Goal: Use online tool/utility: Utilize a website feature to perform a specific function

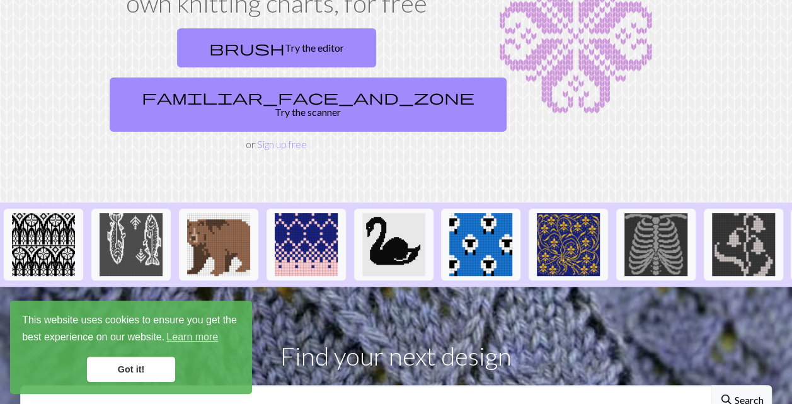
scroll to position [152, 0]
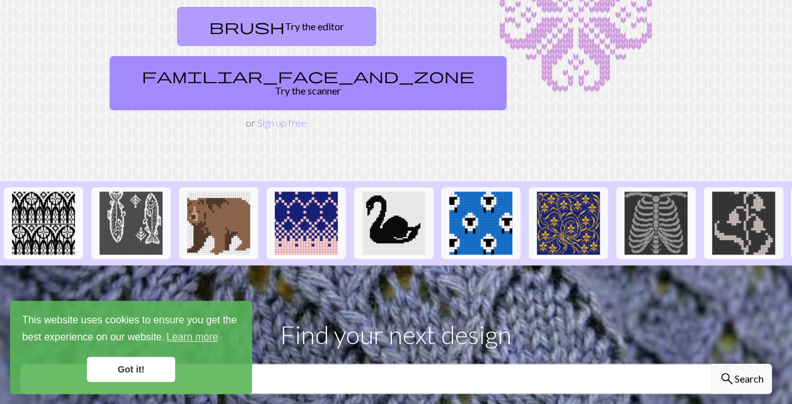
click at [210, 25] on link "brush Try the editor" at bounding box center [276, 26] width 199 height 39
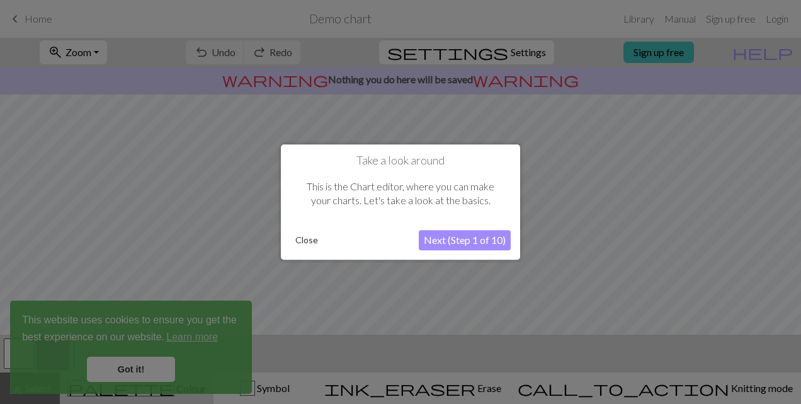
click at [305, 241] on button "Close" at bounding box center [306, 240] width 33 height 19
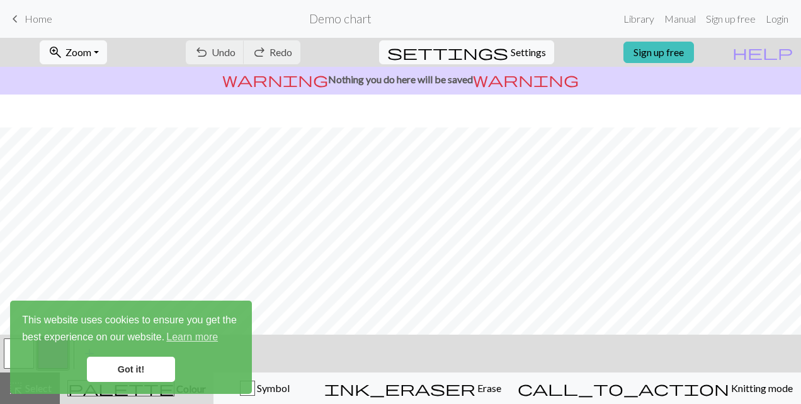
scroll to position [229, 0]
click at [142, 369] on link "Got it!" at bounding box center [131, 368] width 88 height 25
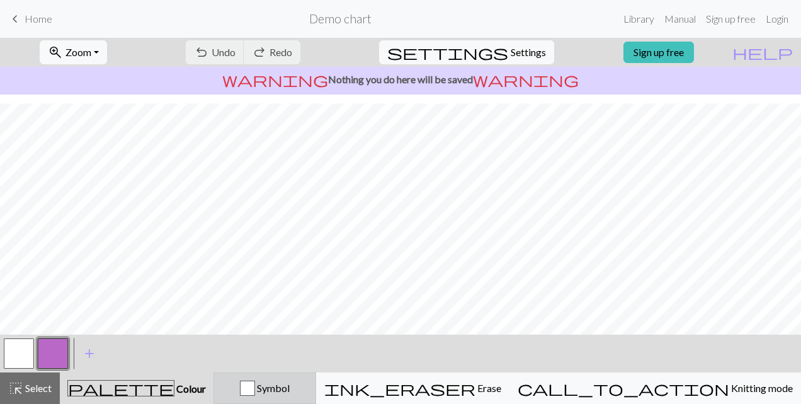
click at [302, 395] on div "Symbol" at bounding box center [265, 387] width 86 height 15
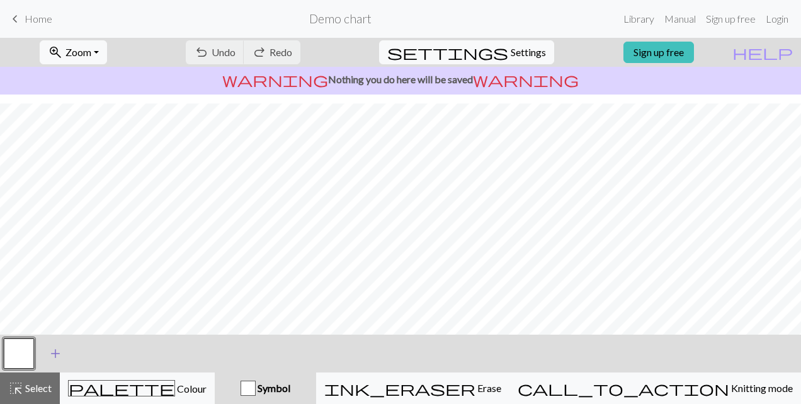
click at [49, 351] on span "add" at bounding box center [55, 354] width 15 height 18
click at [66, 356] on button "button" at bounding box center [53, 353] width 30 height 30
drag, startPoint x: 66, startPoint y: 355, endPoint x: 54, endPoint y: 360, distance: 13.0
click at [54, 360] on button "button" at bounding box center [53, 353] width 30 height 30
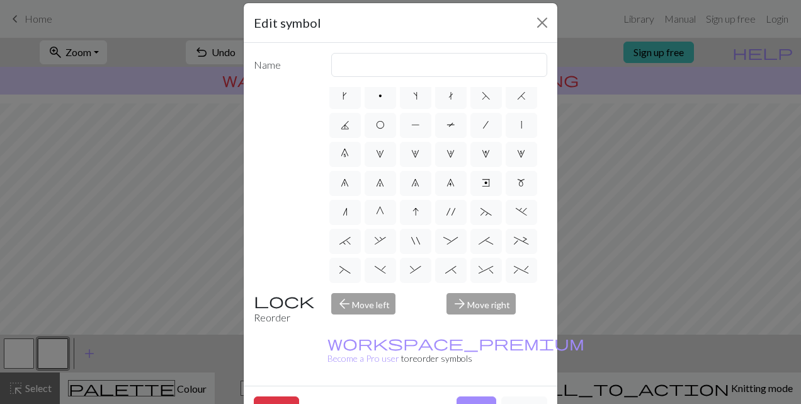
scroll to position [0, 0]
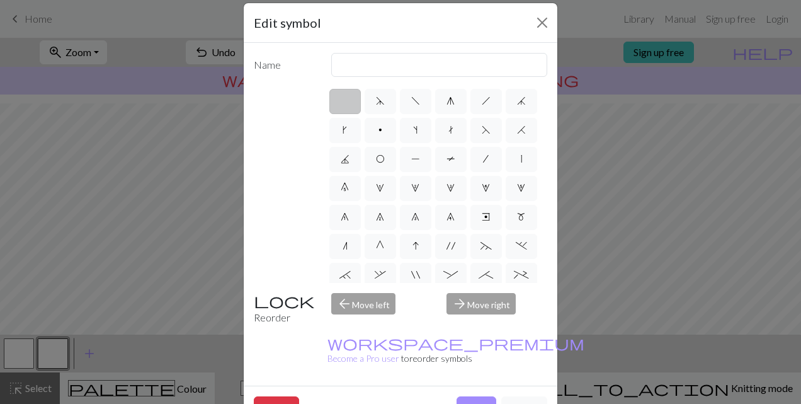
click at [478, 304] on div "arrow_forward Move right" at bounding box center [497, 309] width 116 height 32
click at [368, 305] on div "arrow_back Move left" at bounding box center [382, 309] width 116 height 32
click at [379, 102] on label "d" at bounding box center [380, 101] width 31 height 25
click at [379, 101] on input "d" at bounding box center [380, 97] width 8 height 8
radio input "true"
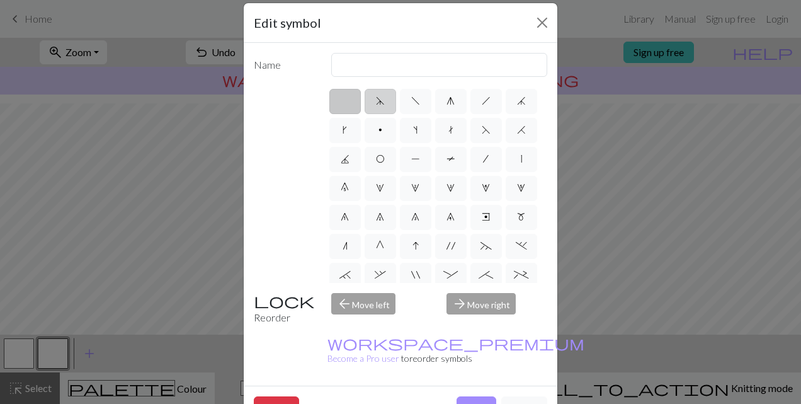
type input "sk2p"
click at [411, 106] on label "f" at bounding box center [415, 101] width 31 height 25
click at [411, 101] on input "f" at bounding box center [415, 97] width 8 height 8
radio input "true"
type input "left leaning decrease"
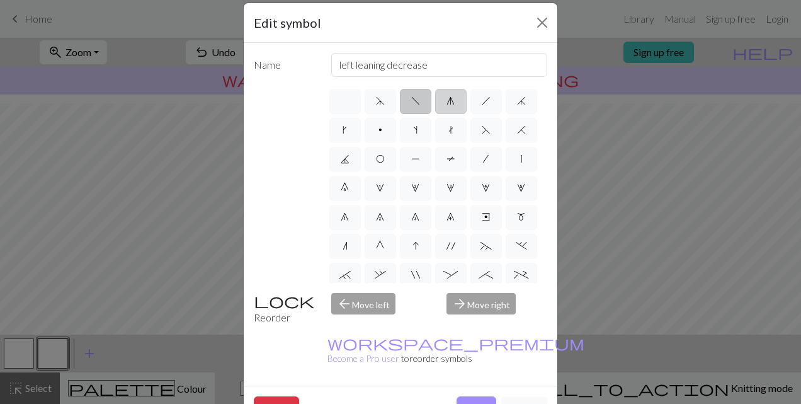
click at [446, 110] on label "g" at bounding box center [450, 101] width 31 height 25
click at [447, 101] on input "g" at bounding box center [451, 97] width 8 height 8
radio input "true"
type input "sk2p"
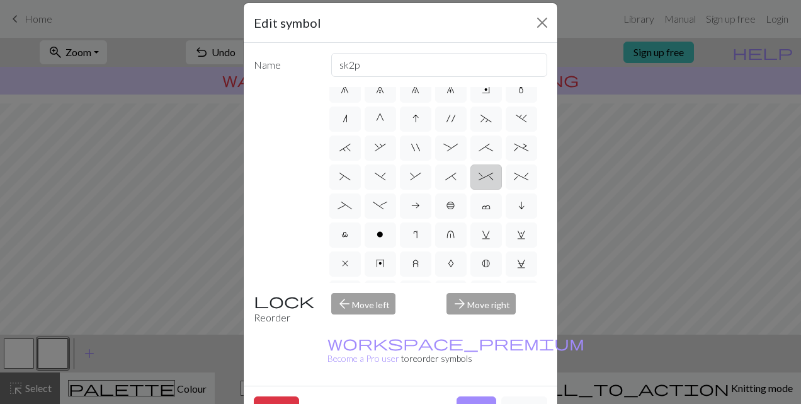
scroll to position [125, 0]
click at [516, 125] on span "." at bounding box center [521, 120] width 11 height 10
click at [516, 238] on input "." at bounding box center [520, 242] width 8 height 8
radio input "true"
type input "3+ stitch left twist"
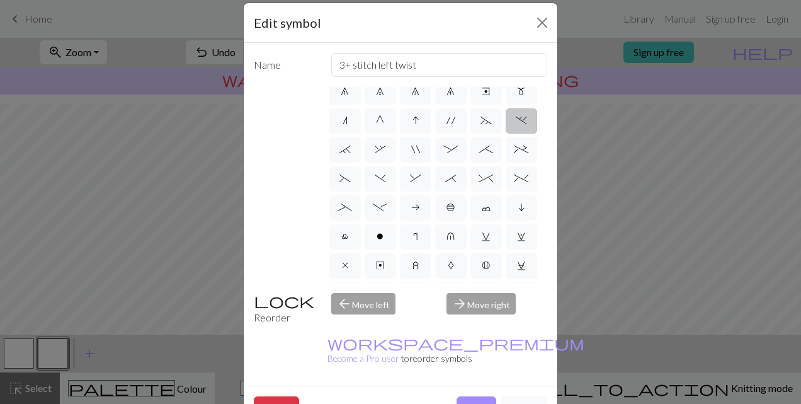
click at [480, 305] on div "arrow_forward Move right" at bounding box center [497, 309] width 116 height 32
click at [457, 396] on button "Done" at bounding box center [477, 408] width 40 height 24
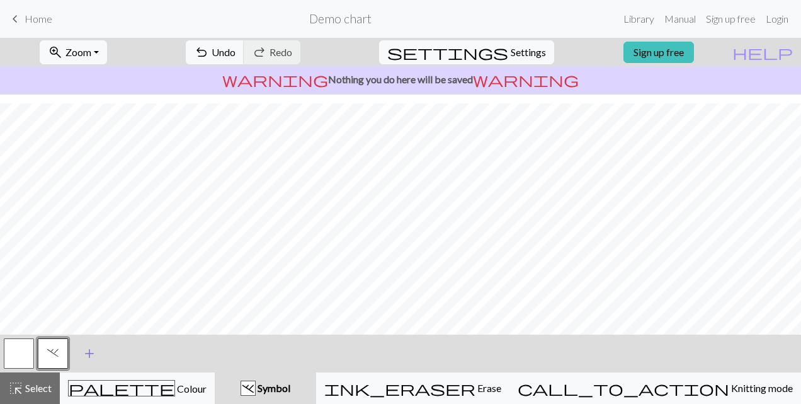
click at [89, 356] on span "add" at bounding box center [89, 354] width 15 height 18
click at [122, 352] on span "add" at bounding box center [123, 354] width 15 height 18
click at [156, 351] on span "add" at bounding box center [157, 354] width 15 height 18
click at [186, 352] on span "add" at bounding box center [191, 354] width 15 height 18
click at [89, 350] on button "button" at bounding box center [87, 353] width 30 height 30
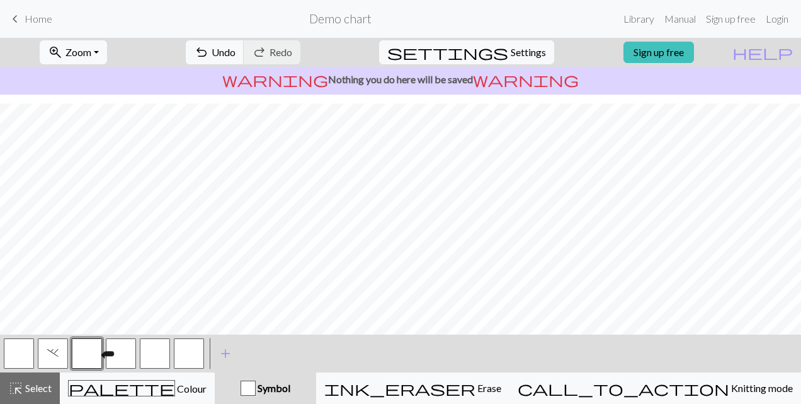
click at [89, 350] on button "button" at bounding box center [87, 353] width 30 height 30
click at [89, 350] on div "Edit symbol Name d f g h j k p s t F H J O P T / | 0 1 2 3 4 5 6 7 8 9 e m n G …" at bounding box center [400, 202] width 801 height 404
click at [89, 350] on button "button" at bounding box center [87, 353] width 30 height 30
click at [89, 350] on div "Edit symbol Name d f g h j k p s t F H J O P T / | 0 1 2 3 4 5 6 7 8 9 e m n G …" at bounding box center [400, 202] width 801 height 404
drag, startPoint x: 89, startPoint y: 350, endPoint x: 135, endPoint y: 349, distance: 45.4
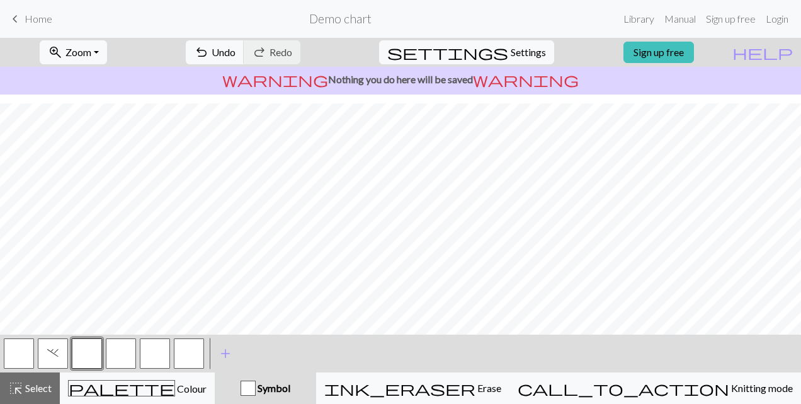
click at [135, 349] on div "." at bounding box center [104, 353] width 204 height 34
click at [87, 356] on button "button" at bounding box center [87, 353] width 30 height 30
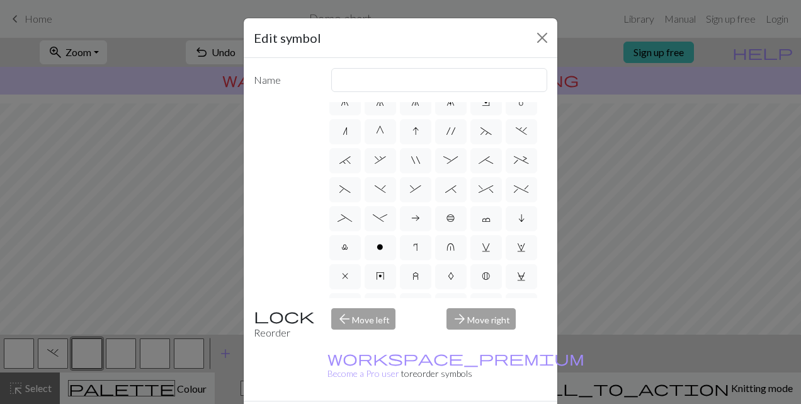
scroll to position [130, 0]
click at [506, 173] on label "+" at bounding box center [521, 159] width 31 height 25
click at [514, 282] on input "+" at bounding box center [518, 286] width 8 height 8
radio input "true"
type input "2 stitch left purl twist cable"
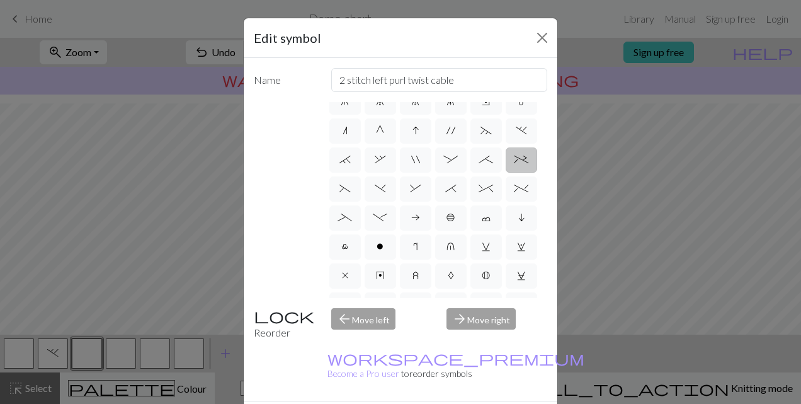
click at [470, 320] on div "arrow_forward Move right" at bounding box center [497, 324] width 116 height 32
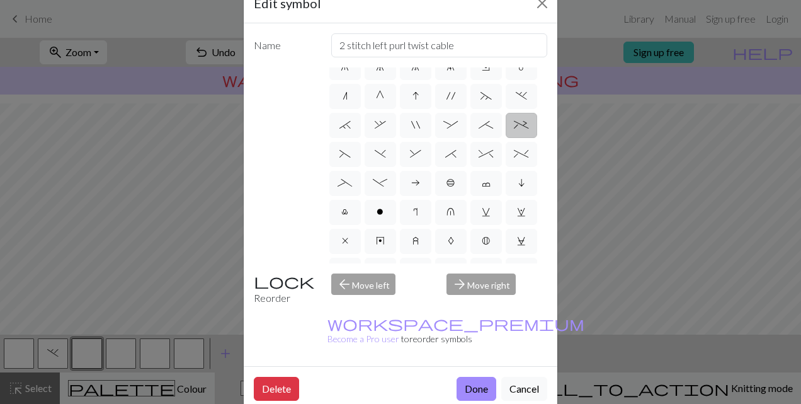
scroll to position [34, 0]
click at [466, 287] on div "arrow_forward Move right" at bounding box center [497, 290] width 116 height 32
click at [464, 377] on button "Done" at bounding box center [477, 389] width 40 height 24
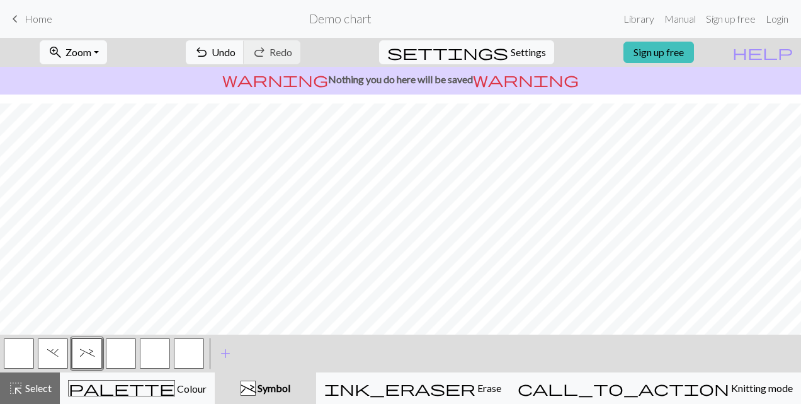
click at [57, 355] on span "." at bounding box center [52, 353] width 11 height 10
